Goal: Task Accomplishment & Management: Use online tool/utility

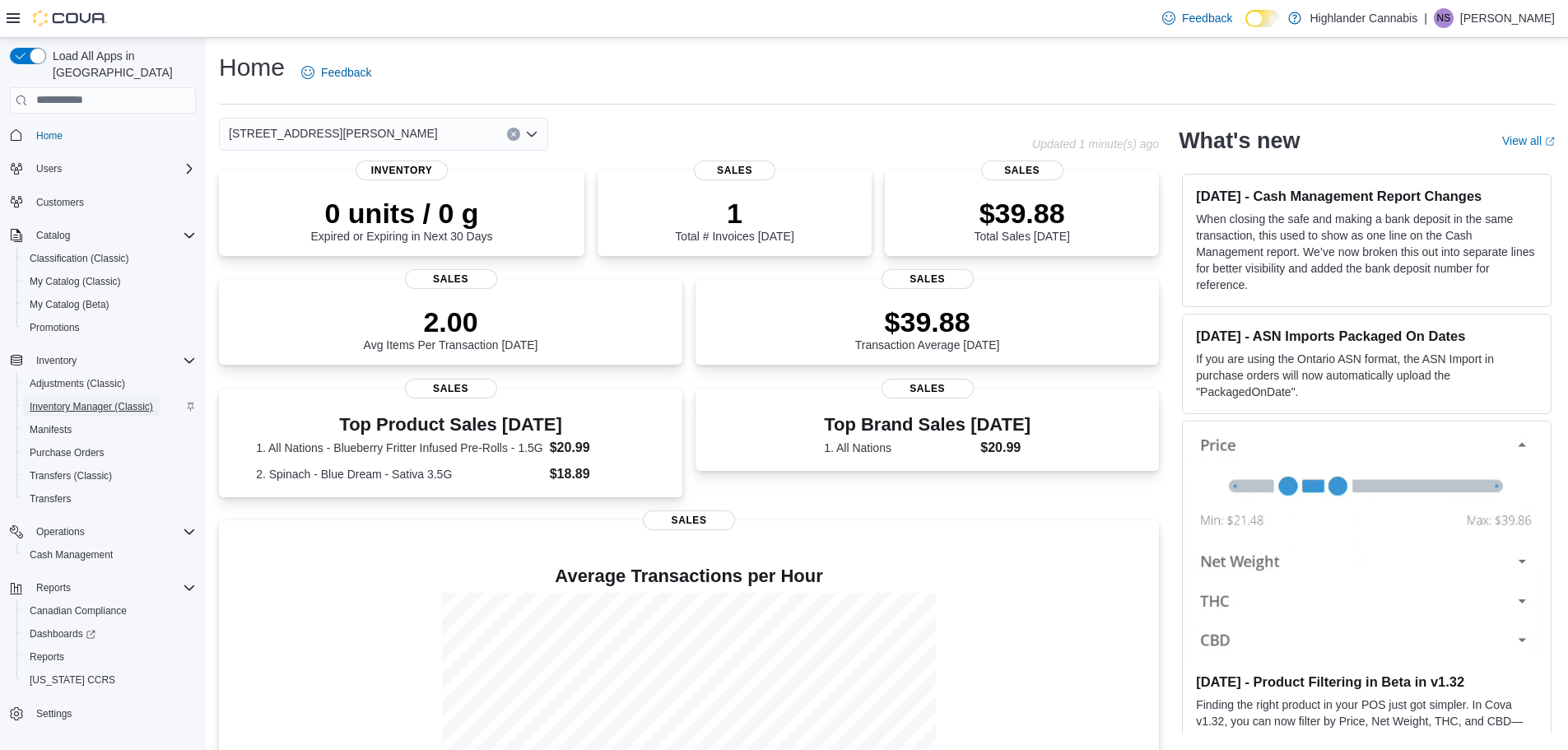
click at [80, 400] on span "Inventory Manager (Classic)" at bounding box center [91, 406] width 123 height 13
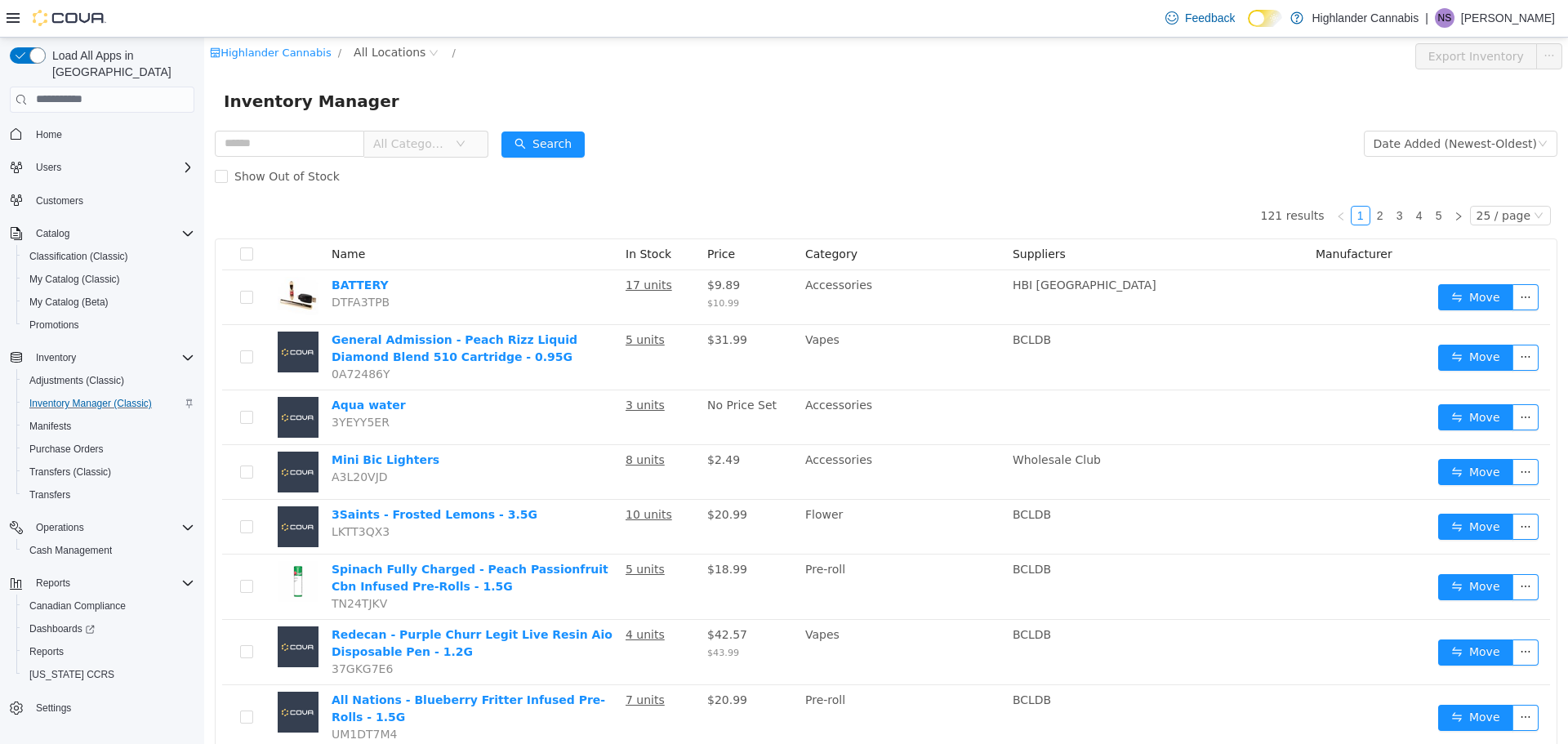
click at [386, 143] on span "All Categories" at bounding box center [419, 143] width 112 height 26
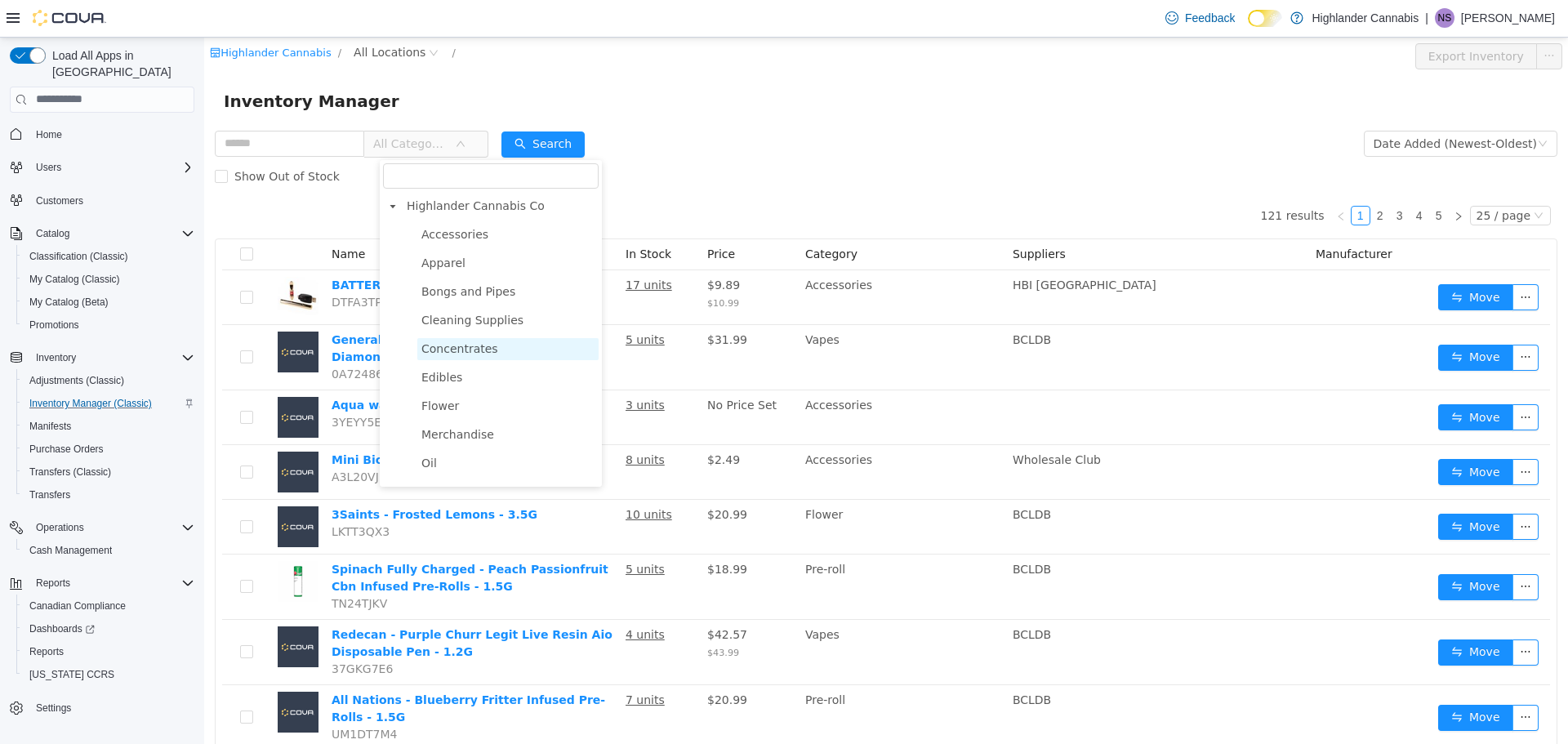
click at [424, 351] on span "Concentrates" at bounding box center [459, 347] width 76 height 13
